Goal: Task Accomplishment & Management: Use online tool/utility

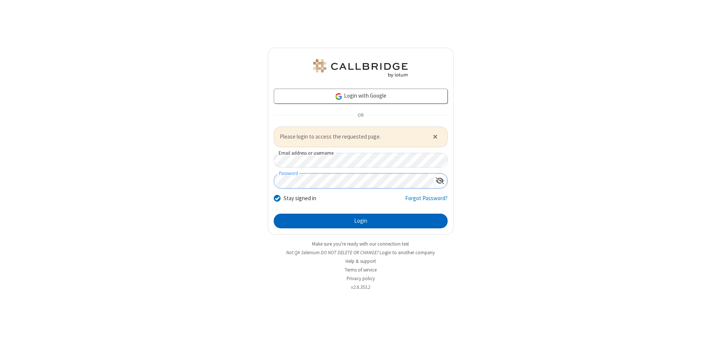
click at [360, 221] on button "Login" at bounding box center [361, 221] width 174 height 15
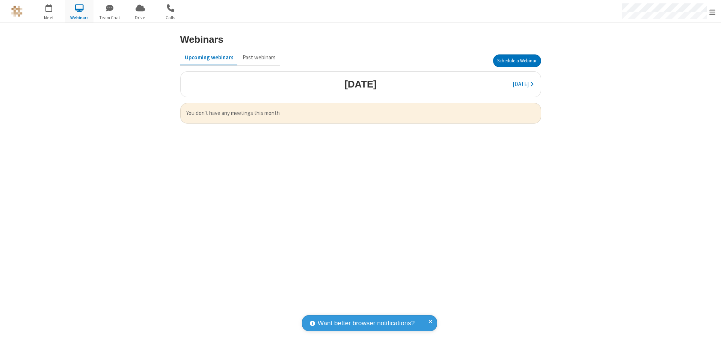
click at [516, 61] on button "Schedule a Webinar" at bounding box center [517, 60] width 48 height 13
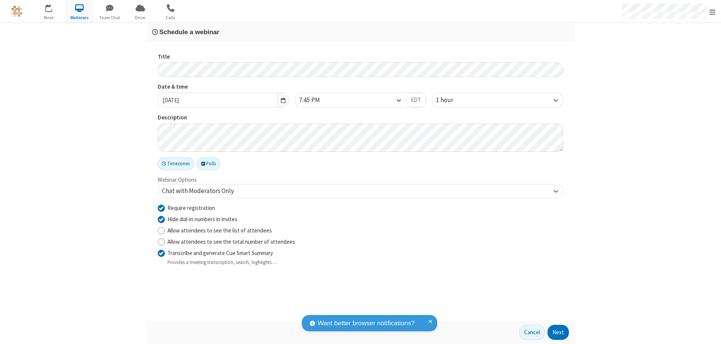
click at [161, 208] on input "Require registration" at bounding box center [161, 208] width 7 height 8
checkbox input "false"
click at [558, 332] on button "Next" at bounding box center [557, 332] width 21 height 15
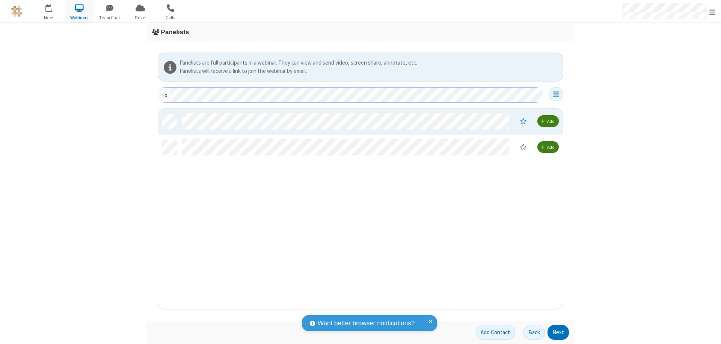
scroll to position [195, 399]
click at [558, 332] on button "Next" at bounding box center [557, 332] width 21 height 15
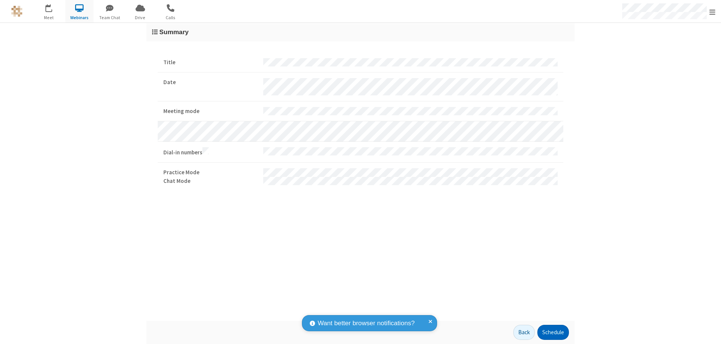
click at [552, 332] on button "Schedule" at bounding box center [553, 332] width 32 height 15
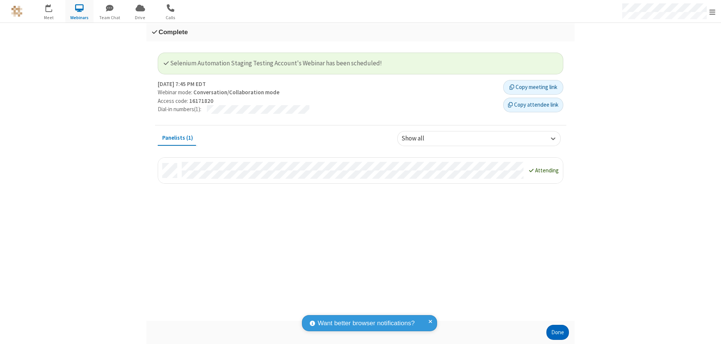
click at [557, 332] on button "Done" at bounding box center [557, 332] width 23 height 15
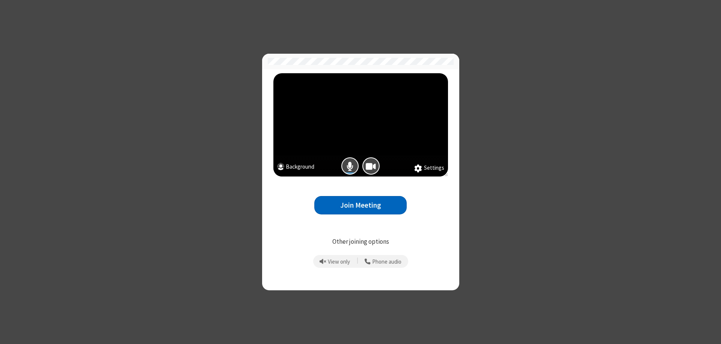
click at [360, 205] on button "Join Meeting" at bounding box center [360, 205] width 92 height 18
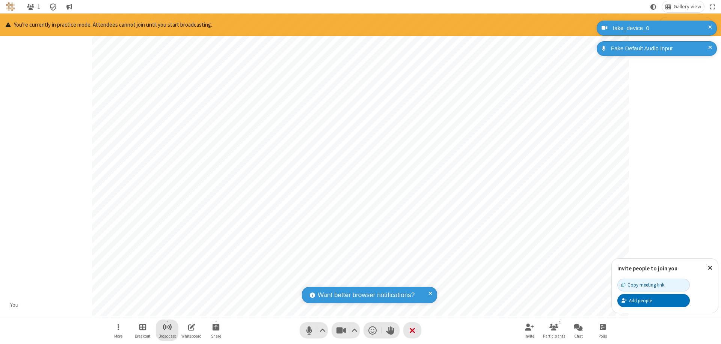
click at [167, 327] on span "Start broadcast" at bounding box center [167, 326] width 9 height 9
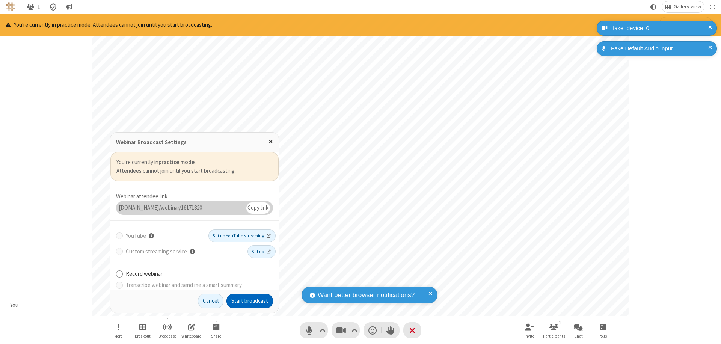
click at [250, 301] on button "Start broadcast" at bounding box center [249, 301] width 47 height 15
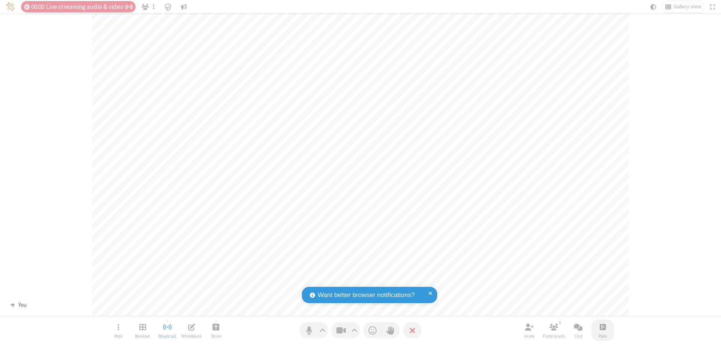
click at [602, 327] on span "Open poll" at bounding box center [602, 326] width 6 height 9
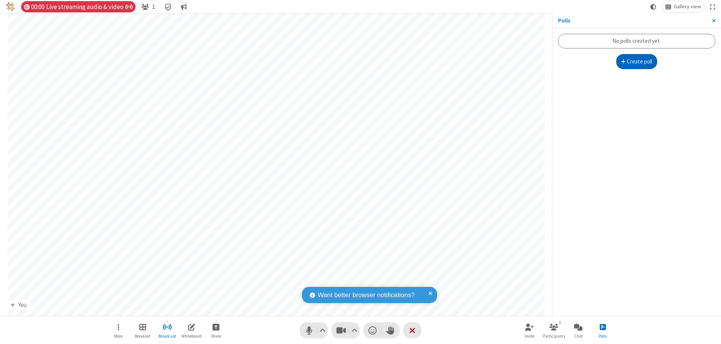
click at [636, 62] on button "Create poll" at bounding box center [636, 61] width 41 height 15
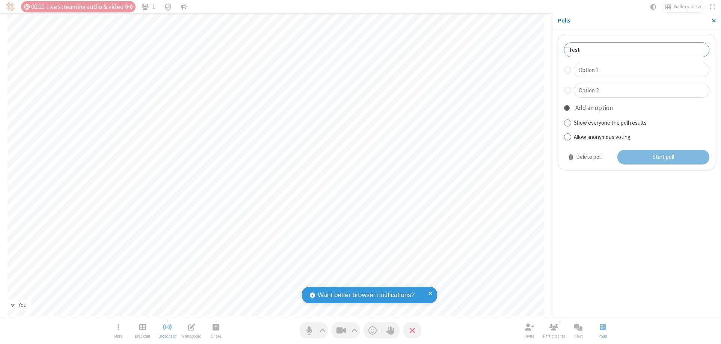
type input "Test"
type input "Yes"
type input "No"
click at [662, 157] on button "Start poll" at bounding box center [663, 157] width 92 height 15
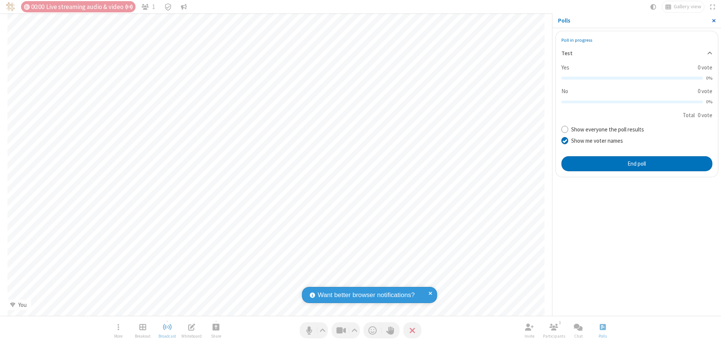
click at [713, 21] on span "Close sidebar" at bounding box center [714, 21] width 4 height 6
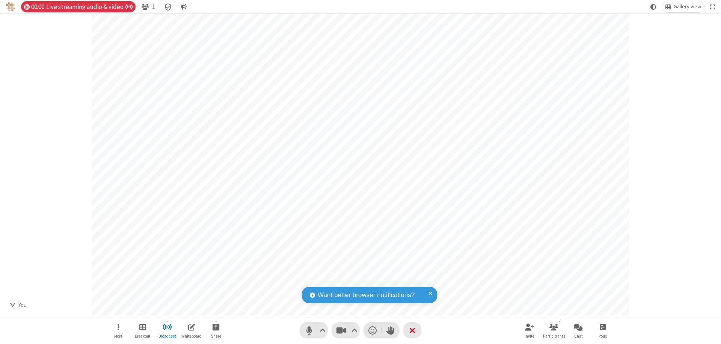
click at [602, 327] on span "Open poll" at bounding box center [602, 326] width 6 height 9
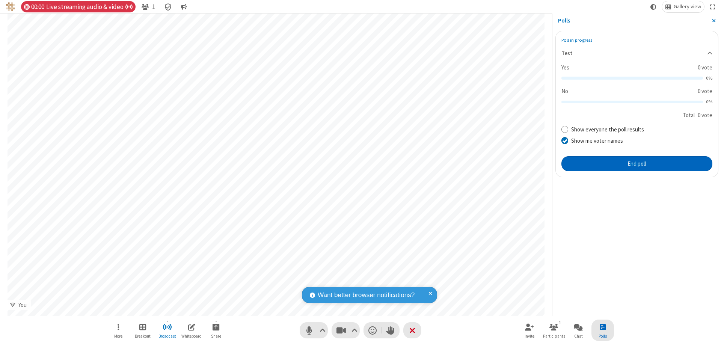
click at [636, 163] on button "End poll" at bounding box center [636, 163] width 151 height 15
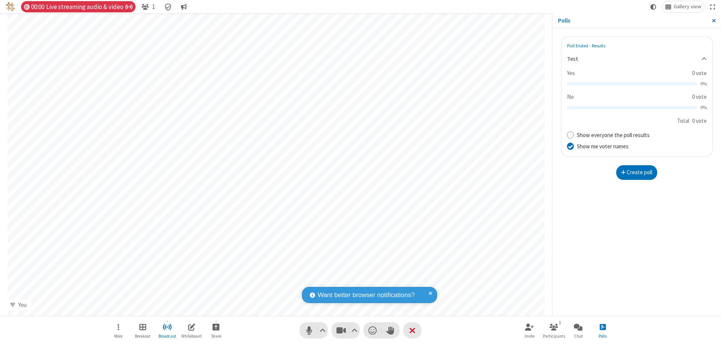
click at [713, 21] on span "Close sidebar" at bounding box center [714, 21] width 4 height 6
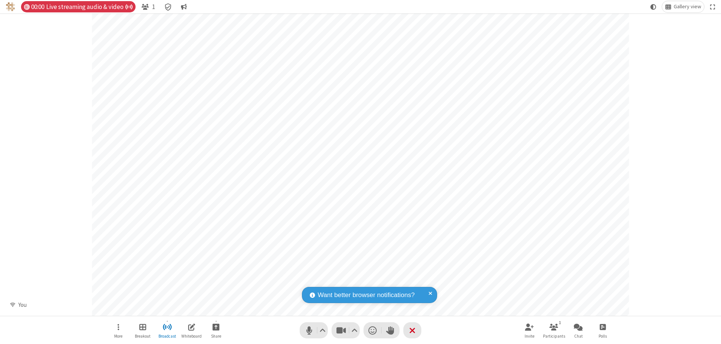
click at [602, 327] on span "Open poll" at bounding box center [602, 326] width 6 height 9
